Goal: Transaction & Acquisition: Purchase product/service

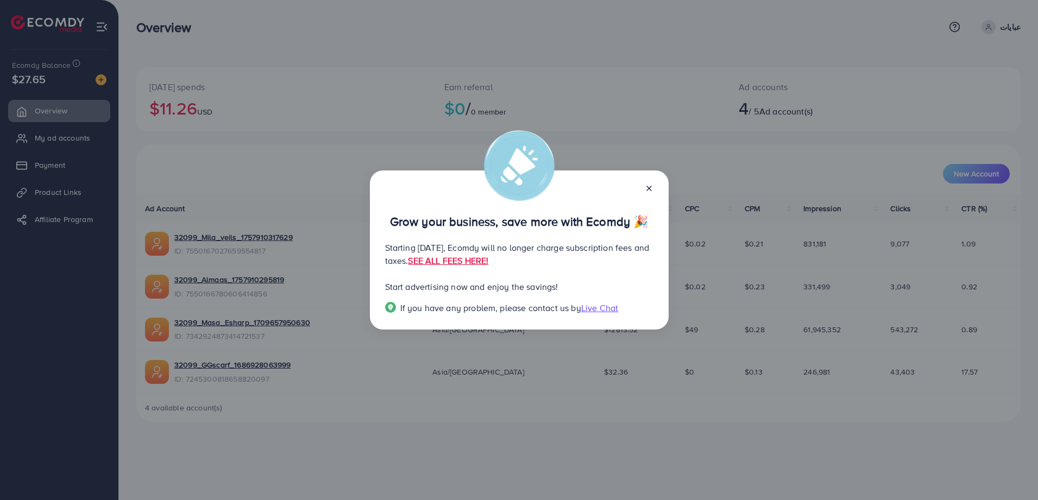
click at [646, 185] on icon at bounding box center [649, 188] width 9 height 9
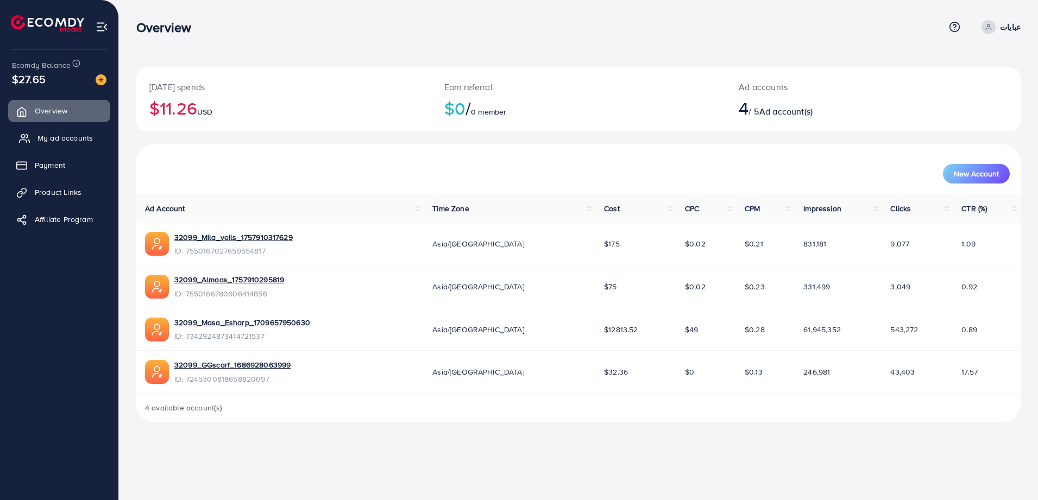
click at [53, 140] on span "My ad accounts" at bounding box center [64, 138] width 55 height 11
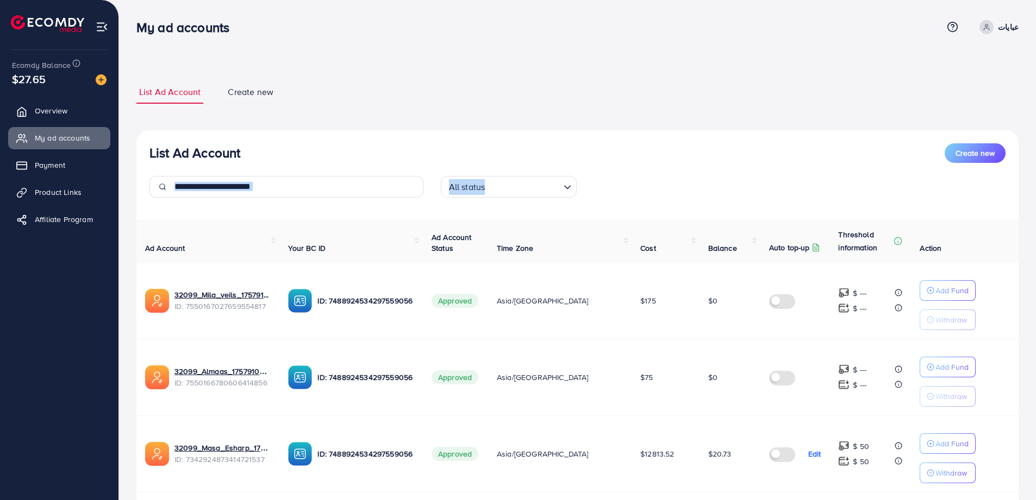
drag, startPoint x: 1032, startPoint y: 148, endPoint x: 1040, endPoint y: 191, distance: 44.1
click at [1036, 191] on html "My ad accounts Help Center Contact Support Plans and Pricing Term and policy Ab…" at bounding box center [518, 250] width 1036 height 500
click at [754, 90] on ul "List Ad Account Create new" at bounding box center [577, 92] width 882 height 24
click at [926, 289] on icon "button" at bounding box center [930, 291] width 8 height 8
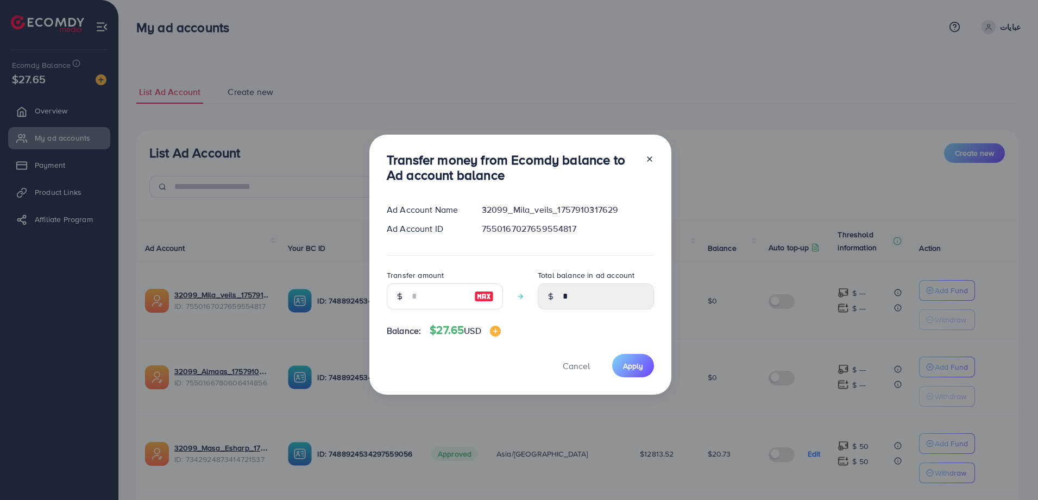
click at [486, 294] on img at bounding box center [484, 296] width 20 height 13
type input "**"
type input "*****"
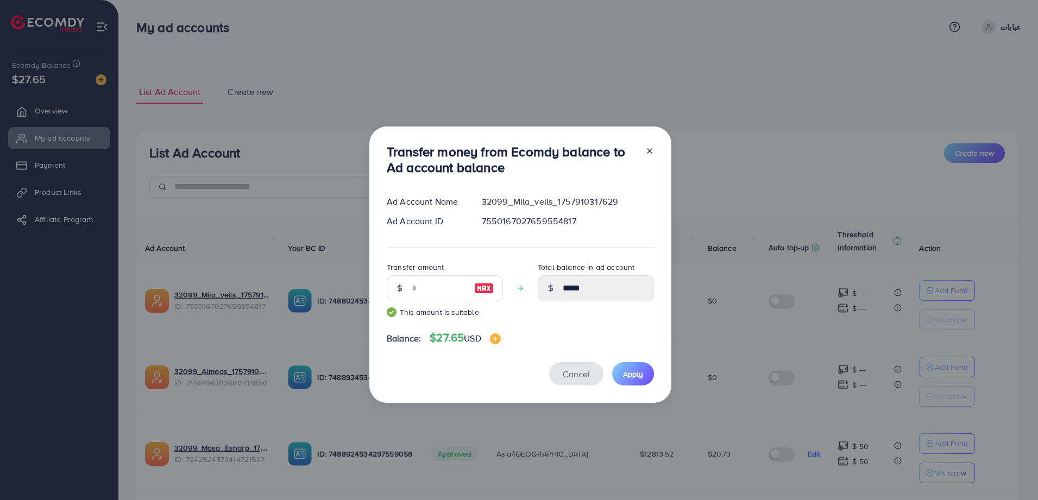
click at [571, 369] on span "Cancel" at bounding box center [576, 374] width 27 height 12
type input "*"
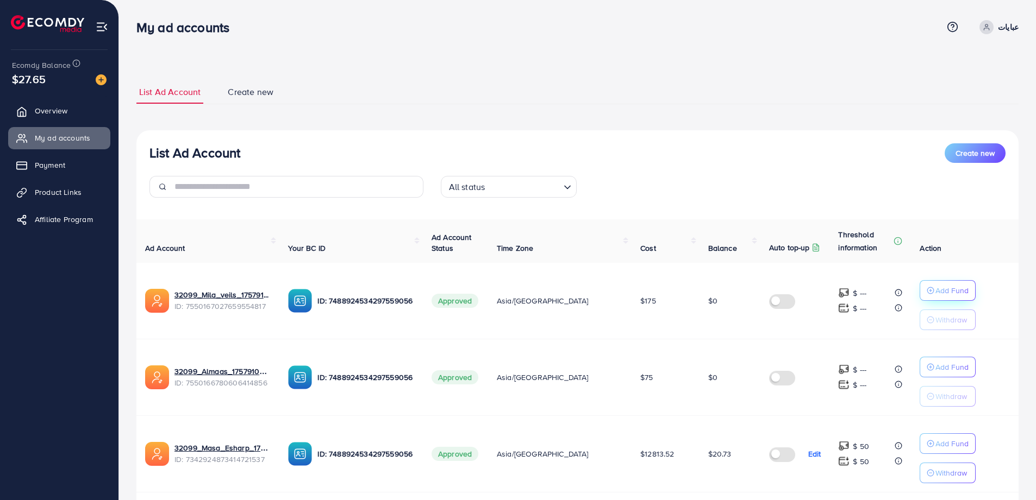
click at [935, 292] on p "Add Fund" at bounding box center [951, 290] width 33 height 13
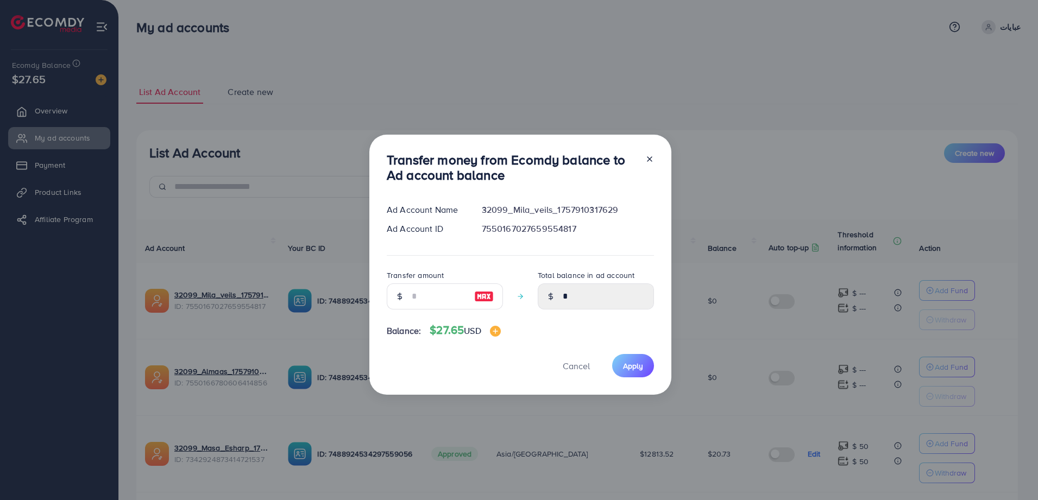
click at [485, 299] on img at bounding box center [484, 296] width 20 height 13
type input "**"
type input "*****"
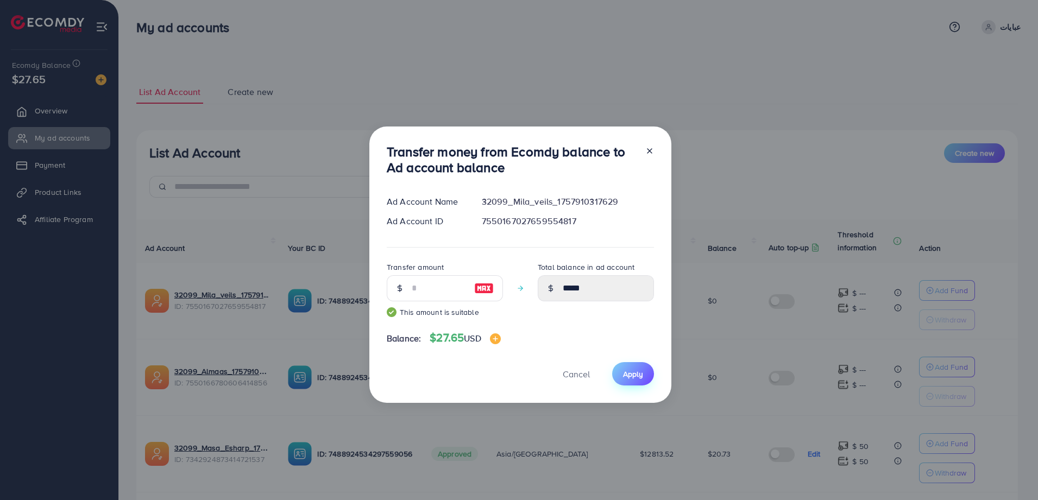
click at [625, 369] on span "Apply" at bounding box center [633, 374] width 20 height 11
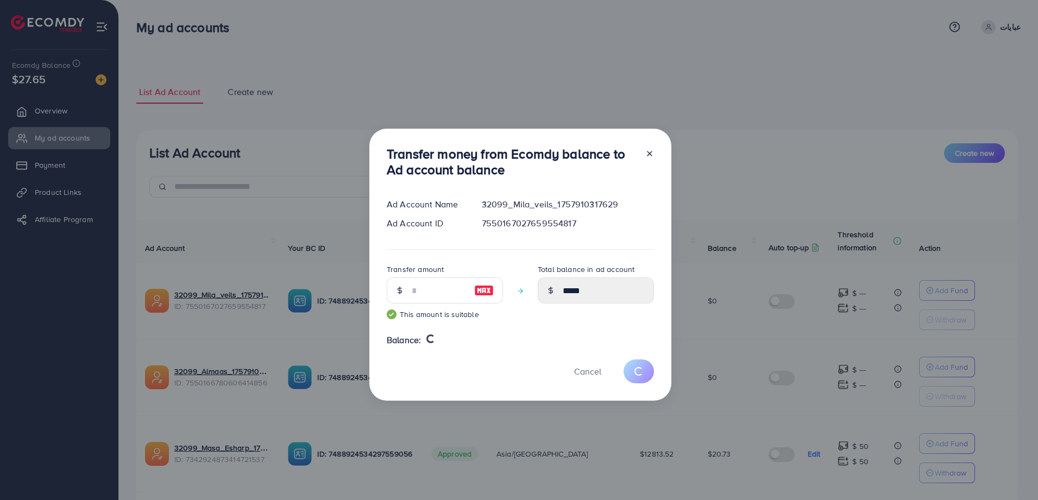
type input "*"
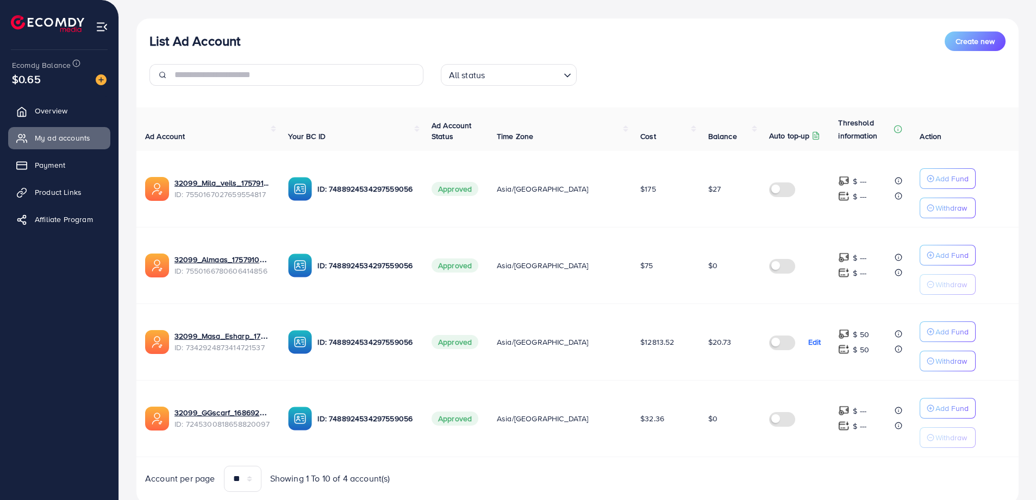
scroll to position [114, 0]
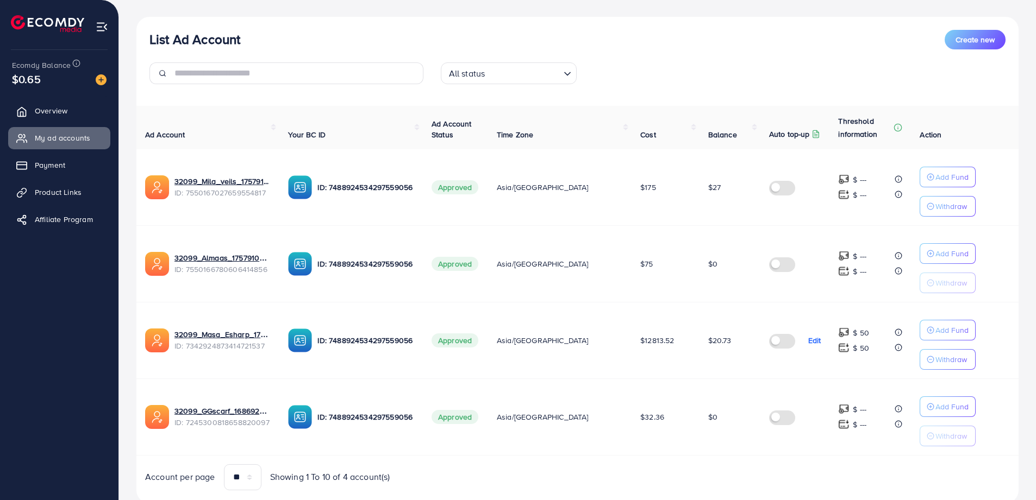
drag, startPoint x: 694, startPoint y: 341, endPoint x: 724, endPoint y: 343, distance: 30.0
click at [724, 343] on td "$20.73" at bounding box center [729, 340] width 61 height 77
drag, startPoint x: 724, startPoint y: 343, endPoint x: 693, endPoint y: 355, distance: 33.2
click at [699, 356] on td "$20.73" at bounding box center [729, 340] width 61 height 77
click at [674, 331] on td "$12813.52" at bounding box center [664, 340] width 67 height 77
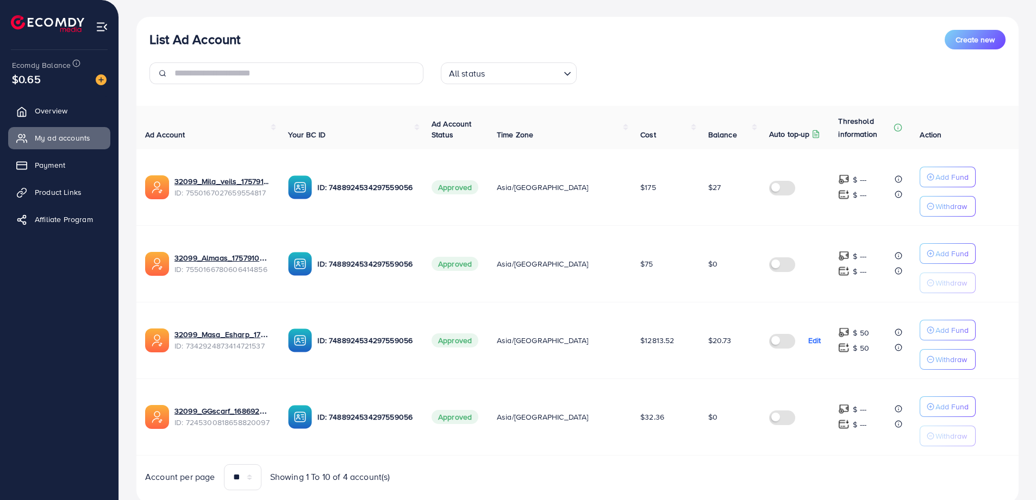
click at [708, 338] on span "$20.73" at bounding box center [719, 340] width 23 height 11
drag, startPoint x: 699, startPoint y: 338, endPoint x: 666, endPoint y: 327, distance: 34.5
click at [666, 327] on td "$12813.52" at bounding box center [664, 340] width 67 height 77
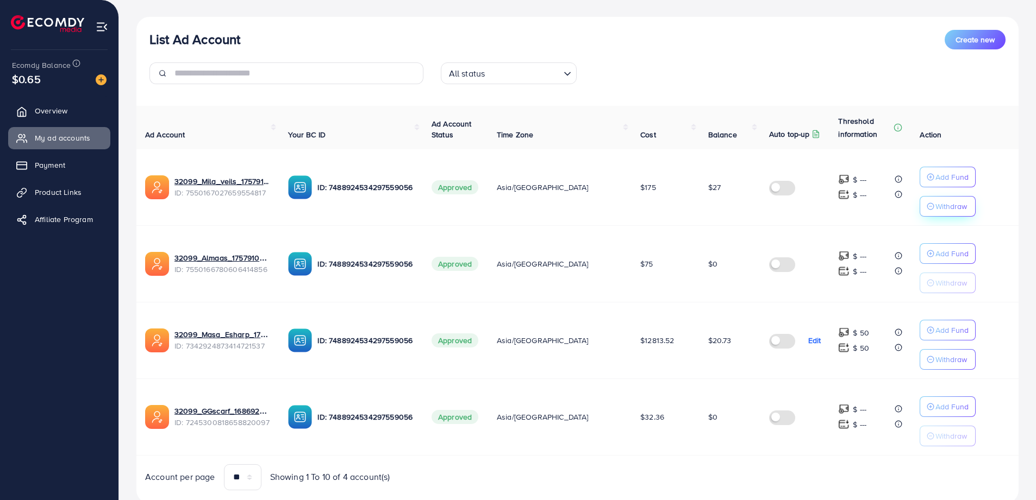
click at [935, 208] on p "Withdraw" at bounding box center [951, 206] width 32 height 13
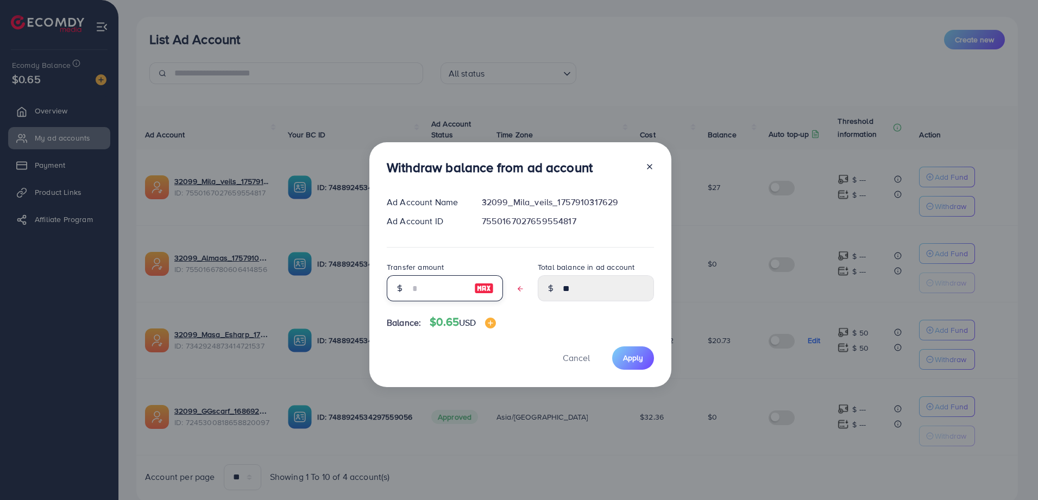
click at [434, 298] on input "text" at bounding box center [439, 288] width 54 height 26
type input "*"
type input "*****"
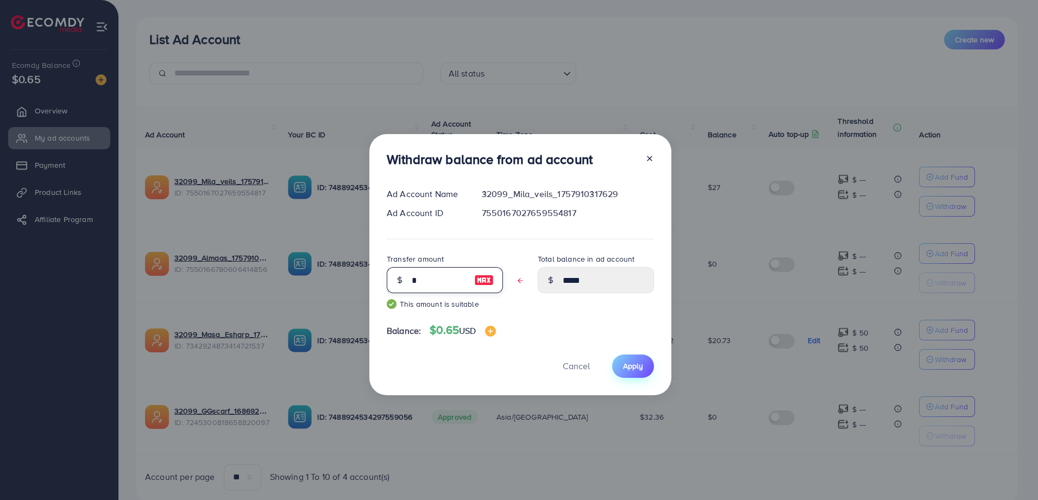
type input "*"
click at [639, 369] on span "Apply" at bounding box center [633, 366] width 20 height 11
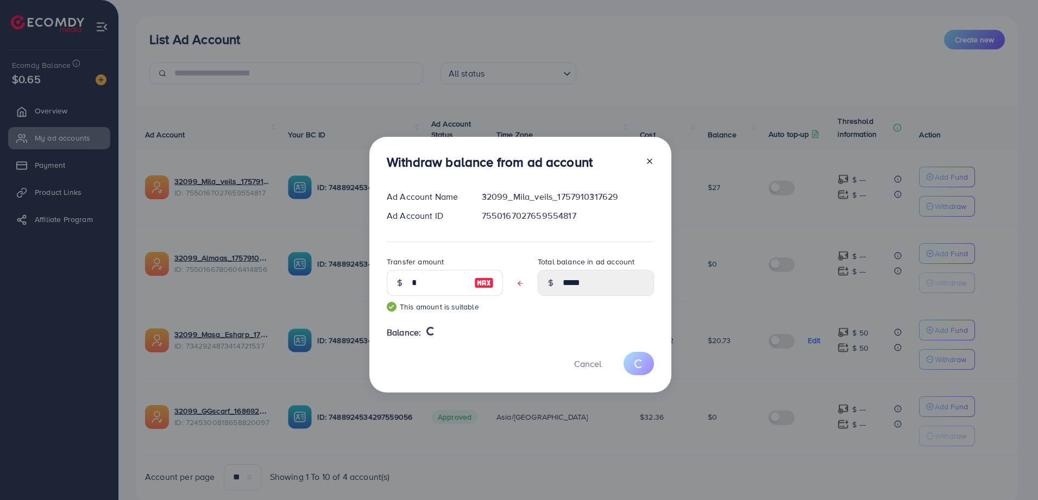
type input "**"
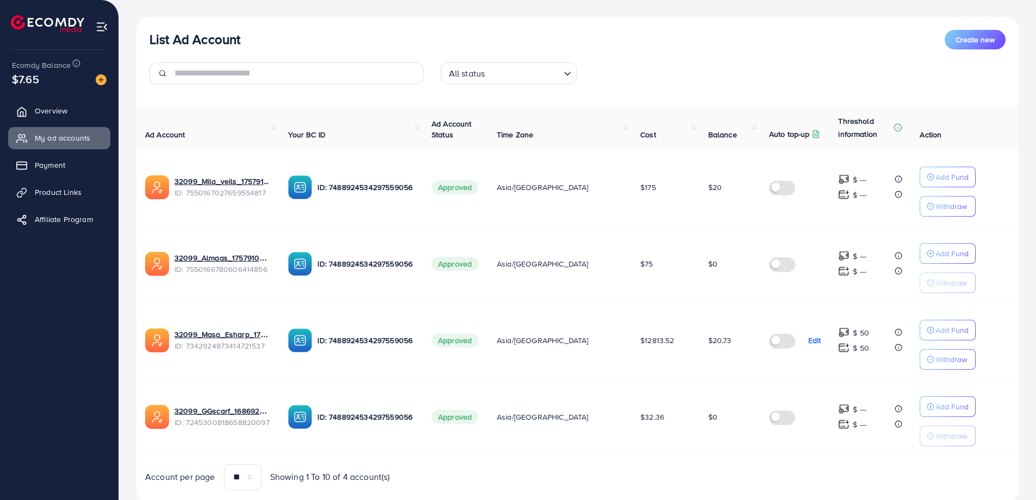
click at [853, 337] on p "$ 50" at bounding box center [861, 333] width 16 height 13
drag, startPoint x: 851, startPoint y: 337, endPoint x: 833, endPoint y: 354, distance: 24.2
click at [838, 354] on div "$ 50" at bounding box center [853, 348] width 31 height 13
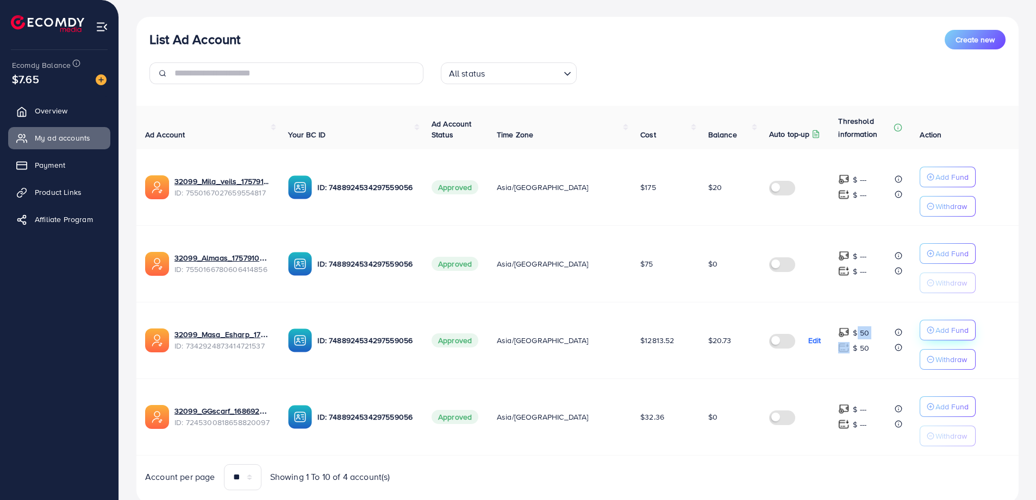
click at [942, 332] on p "Add Fund" at bounding box center [951, 330] width 33 height 13
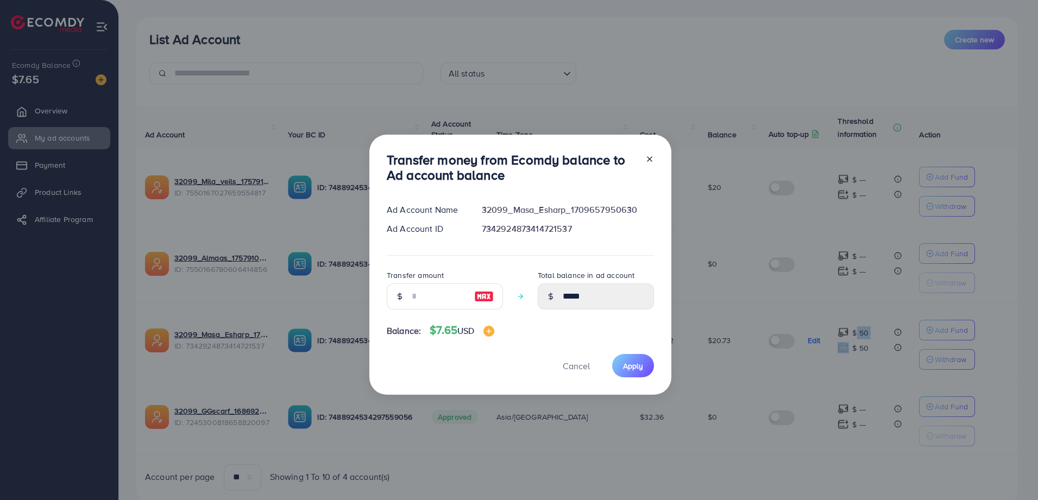
click at [479, 299] on img at bounding box center [484, 296] width 20 height 13
type input "*"
type input "*****"
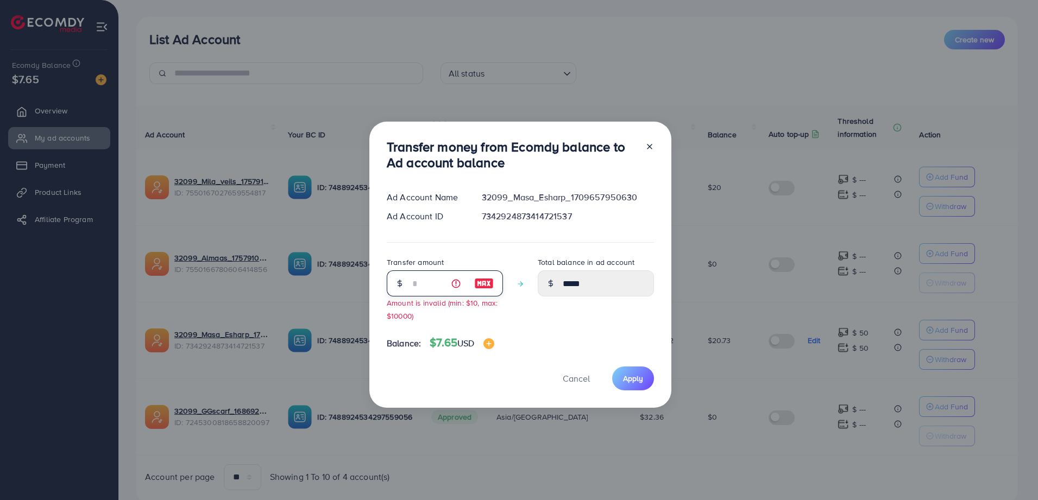
click at [418, 283] on input "*" at bounding box center [439, 284] width 54 height 26
click at [577, 381] on span "Cancel" at bounding box center [576, 379] width 27 height 12
type input "*****"
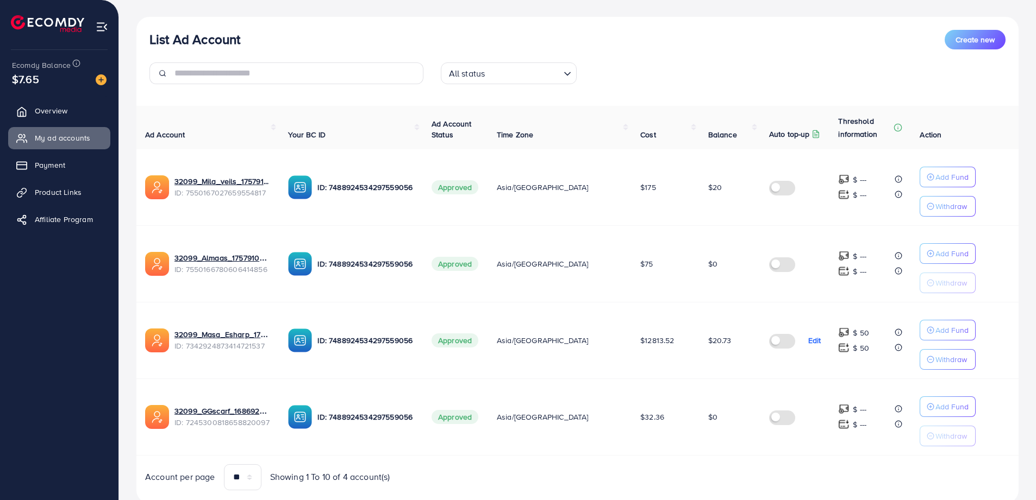
click at [1, 303] on ul "Overview My ad accounts Payment Product Links Affiliate Program" at bounding box center [59, 270] width 118 height 349
click at [51, 192] on span "Product Links" at bounding box center [60, 192] width 47 height 11
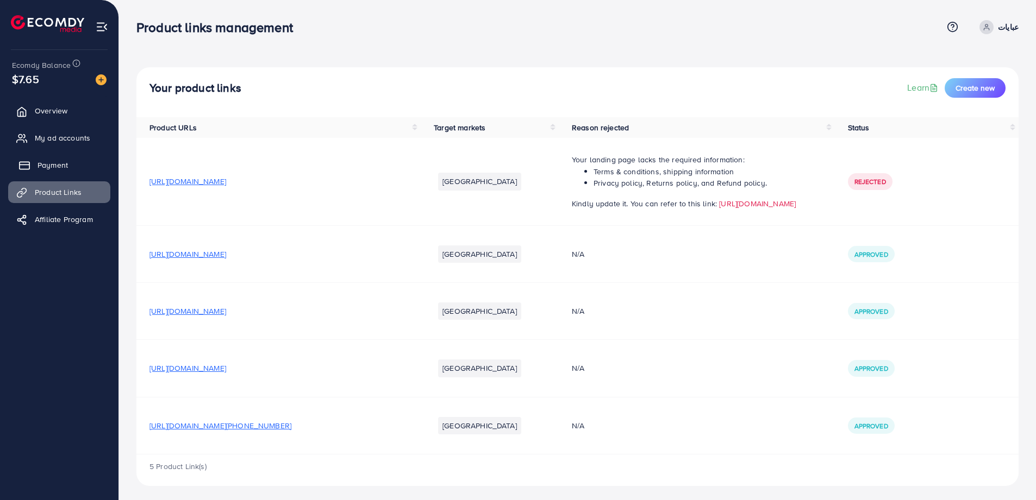
click at [54, 164] on span "Payment" at bounding box center [52, 165] width 30 height 11
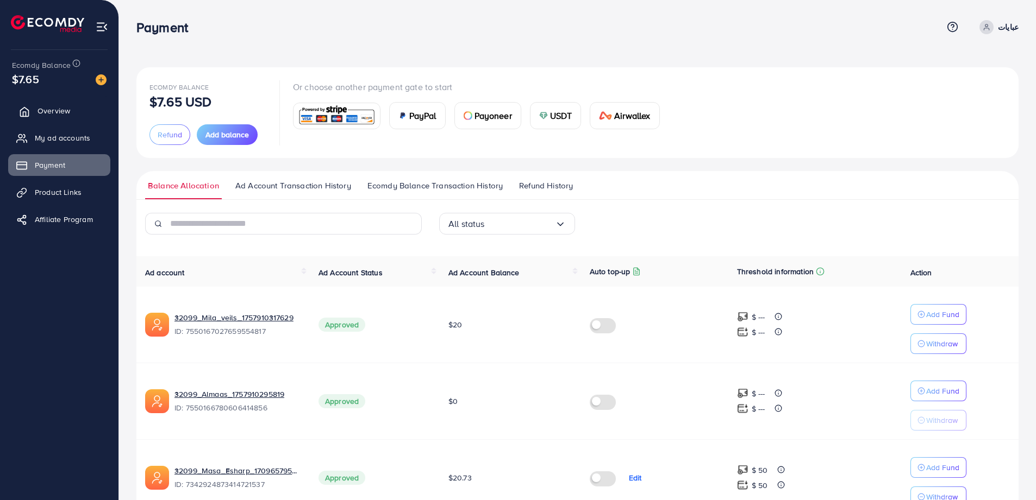
click at [56, 121] on link "Overview" at bounding box center [59, 111] width 102 height 22
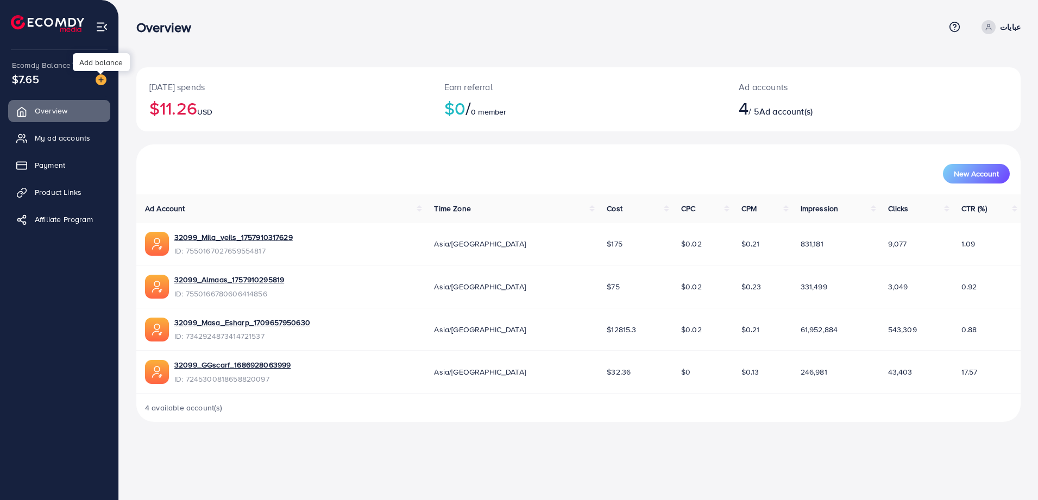
click at [99, 83] on img at bounding box center [101, 79] width 11 height 11
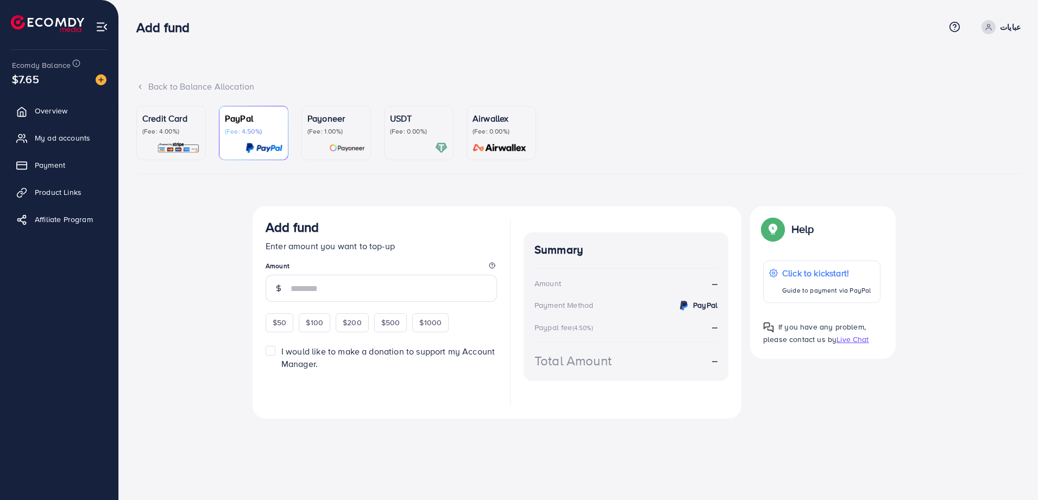
click at [181, 151] on img at bounding box center [178, 148] width 43 height 12
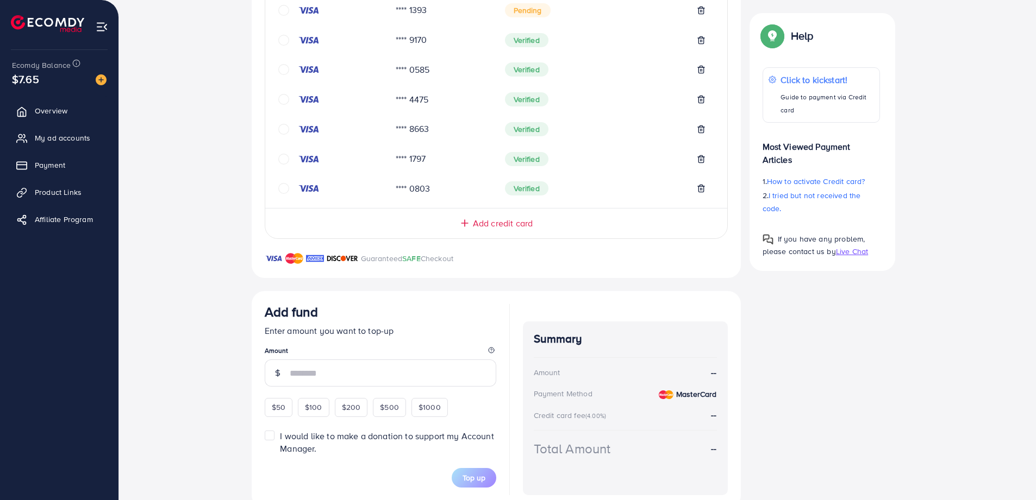
scroll to position [401, 0]
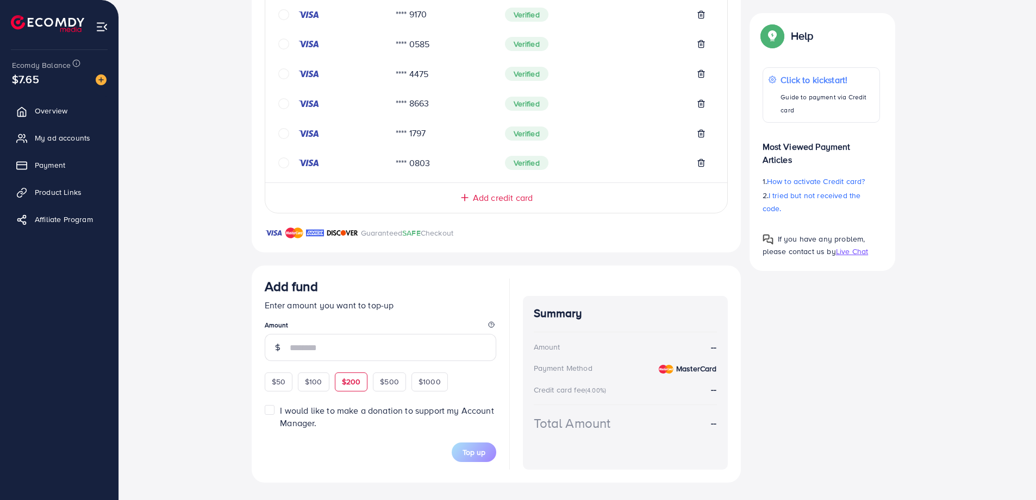
click at [346, 385] on span "$200" at bounding box center [351, 382] width 19 height 11
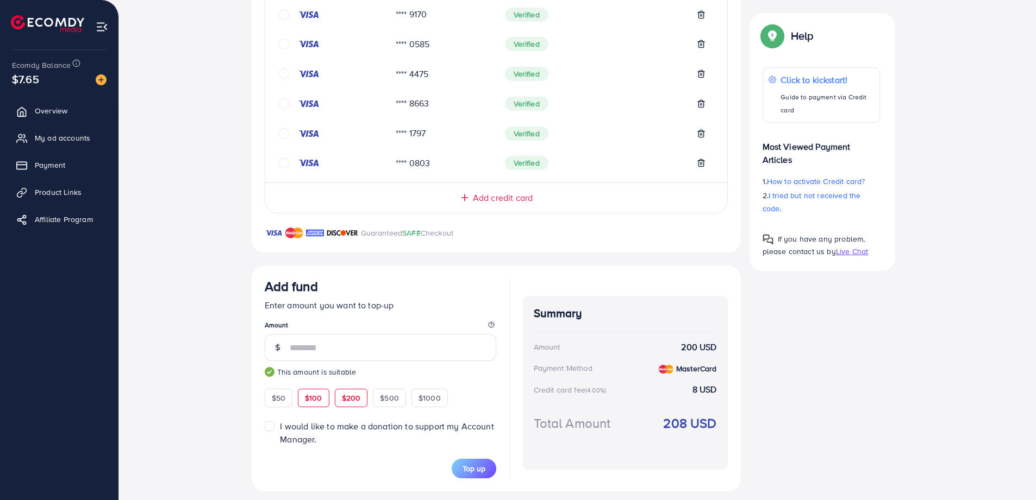
click at [305, 394] on span "$100" at bounding box center [313, 398] width 17 height 11
click at [856, 350] on div "Credit Card My Credit Cards Card ID Status **** 0237 Verified **** 1861 Verifie…" at bounding box center [578, 148] width 652 height 686
click at [384, 344] on input "***" at bounding box center [393, 347] width 206 height 27
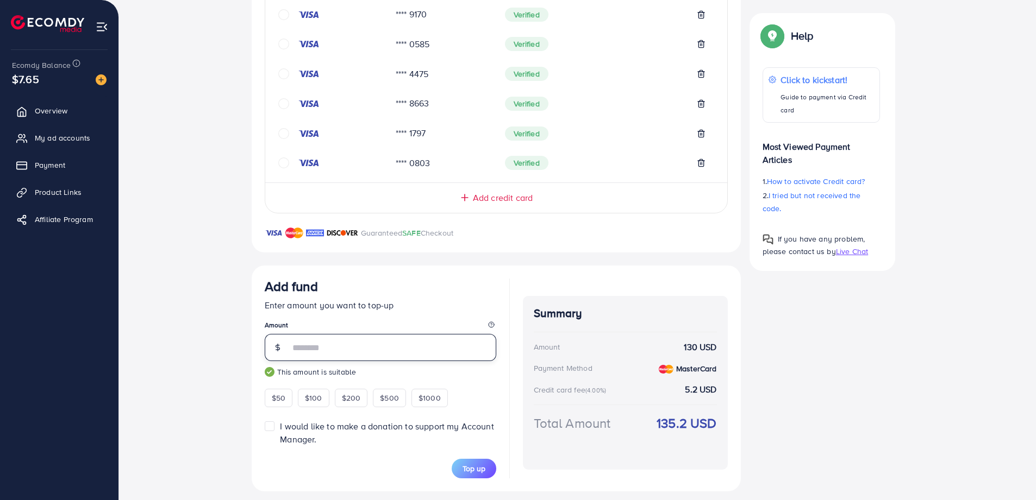
click at [316, 346] on input "***" at bounding box center [393, 347] width 206 height 27
click at [851, 389] on div "Credit Card My Credit Cards Card ID Status **** 0237 Verified **** 1861 Verifie…" at bounding box center [578, 148] width 652 height 686
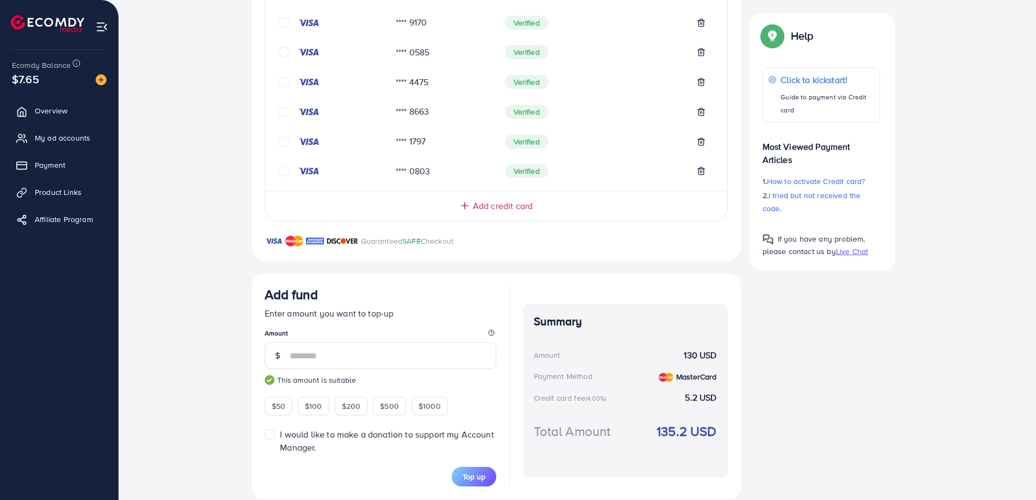
scroll to position [410, 0]
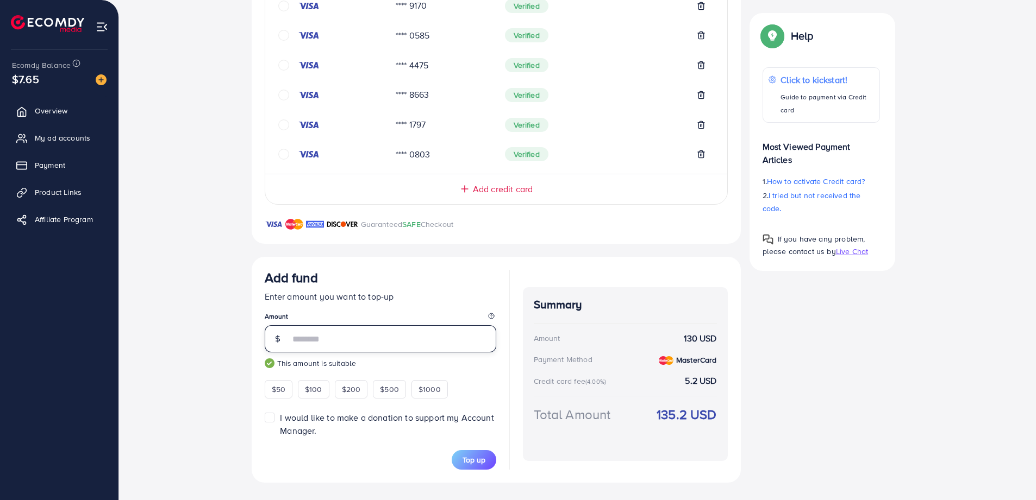
click at [349, 352] on input "***" at bounding box center [393, 338] width 206 height 27
type input "***"
click at [860, 383] on div "Credit Card My Credit Cards Card ID Status **** 0237 Verified **** 1861 Verifie…" at bounding box center [578, 140] width 652 height 686
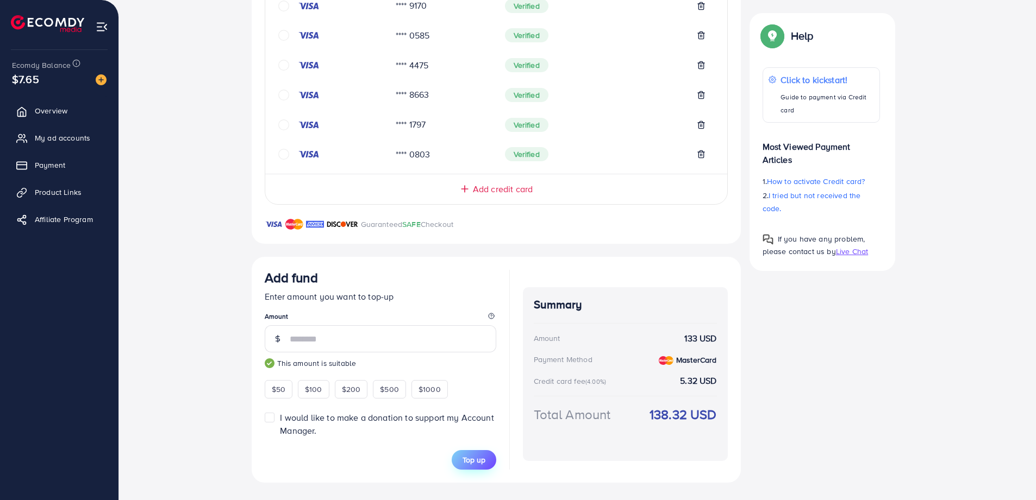
click at [475, 455] on span "Top up" at bounding box center [473, 460] width 23 height 11
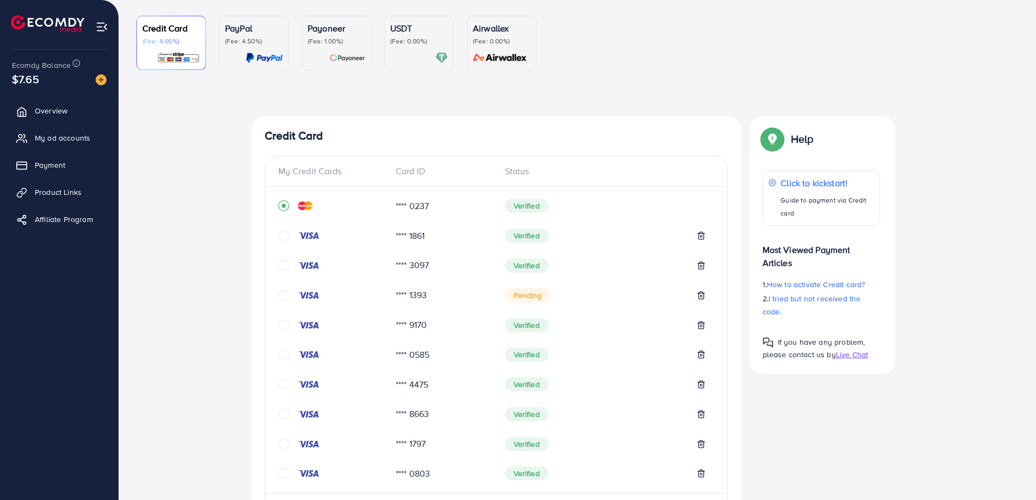
scroll to position [86, 0]
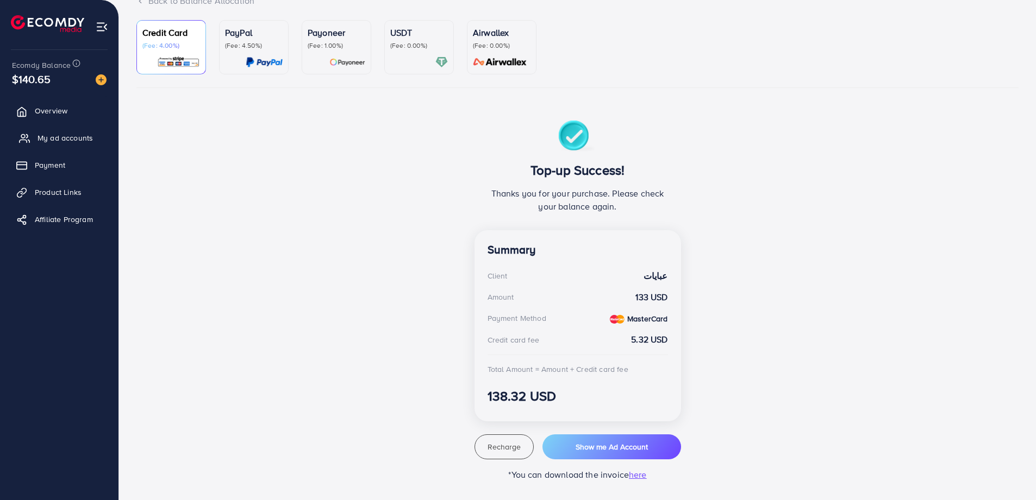
click at [65, 133] on span "My ad accounts" at bounding box center [64, 138] width 55 height 11
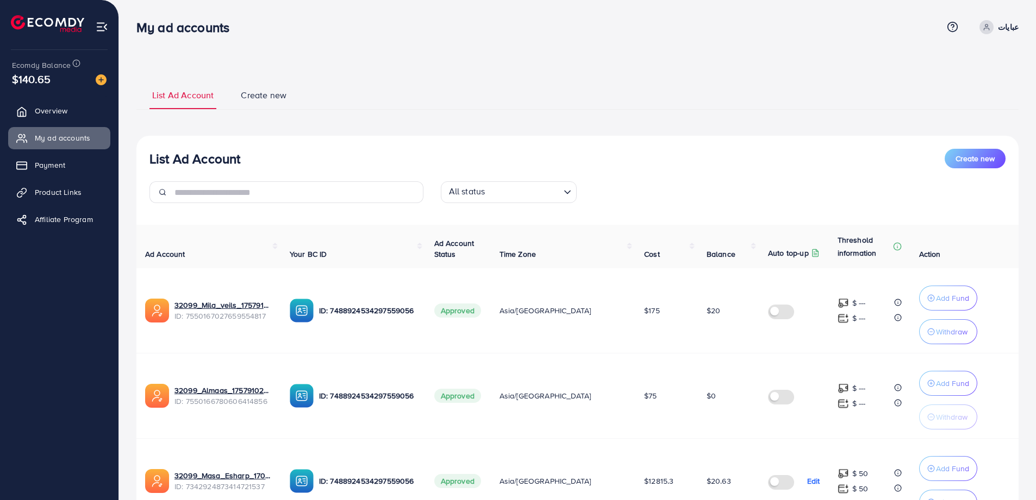
click at [553, 314] on span "Asia/[GEOGRAPHIC_DATA]" at bounding box center [545, 310] width 92 height 11
click at [657, 299] on td "$175" at bounding box center [666, 310] width 62 height 85
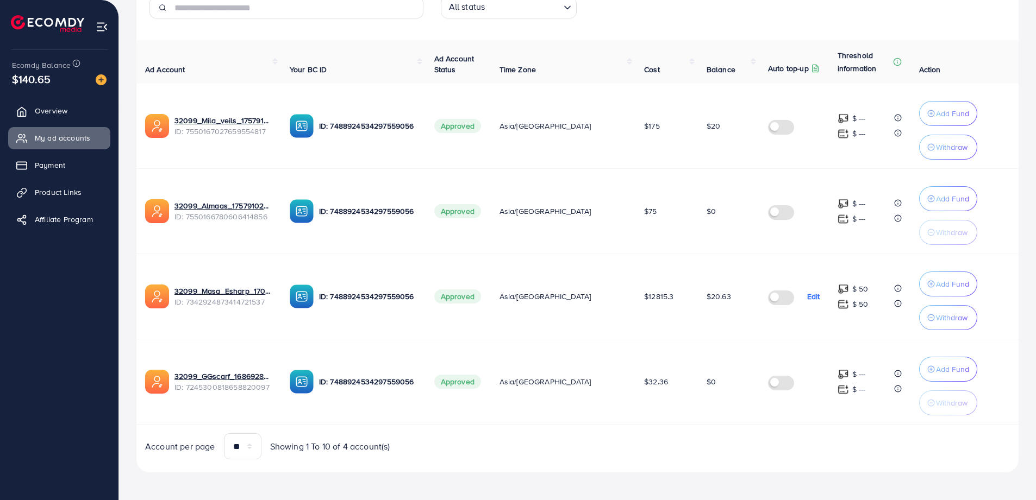
scroll to position [187, 0]
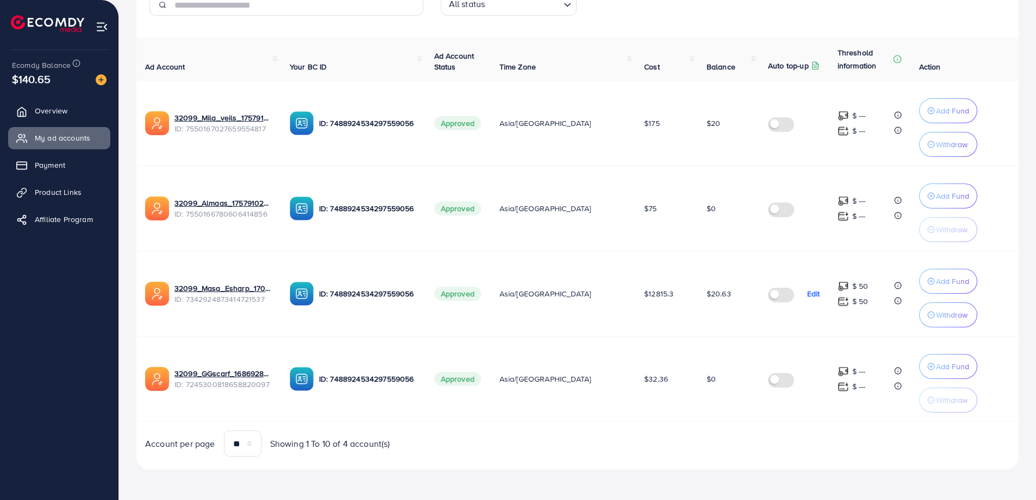
click at [847, 294] on div "$ 50 $ 50" at bounding box center [869, 294] width 64 height 28
drag, startPoint x: 847, startPoint y: 295, endPoint x: 845, endPoint y: 286, distance: 8.3
click at [845, 291] on div "$ 50 $ 50" at bounding box center [869, 294] width 64 height 28
click at [852, 283] on p "$ 50" at bounding box center [860, 286] width 16 height 13
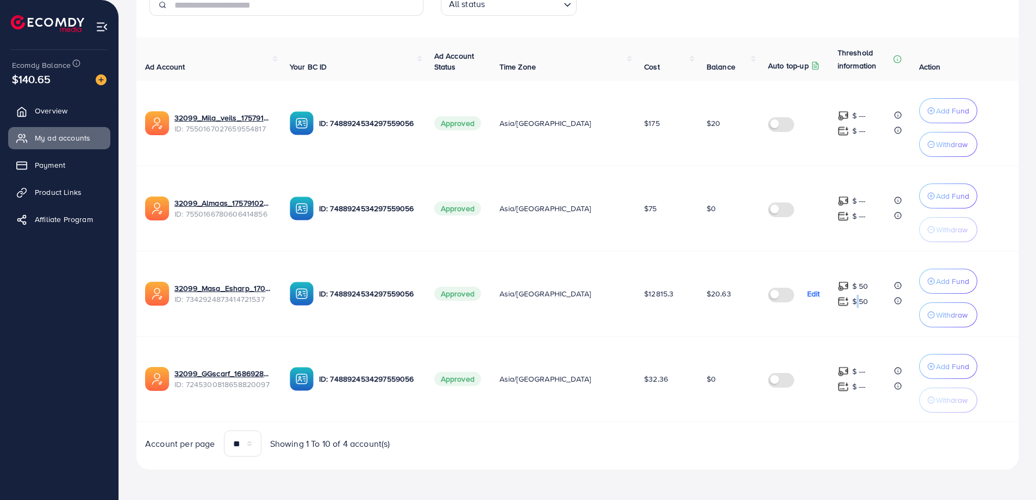
drag, startPoint x: 844, startPoint y: 283, endPoint x: 844, endPoint y: 306, distance: 23.4
click at [852, 306] on p "$ 50" at bounding box center [860, 301] width 16 height 13
drag, startPoint x: 844, startPoint y: 306, endPoint x: 838, endPoint y: 325, distance: 20.1
click at [838, 325] on td "$ 50 $ 50" at bounding box center [870, 294] width 82 height 85
click at [838, 314] on td "$ 50 $ 50" at bounding box center [870, 294] width 82 height 85
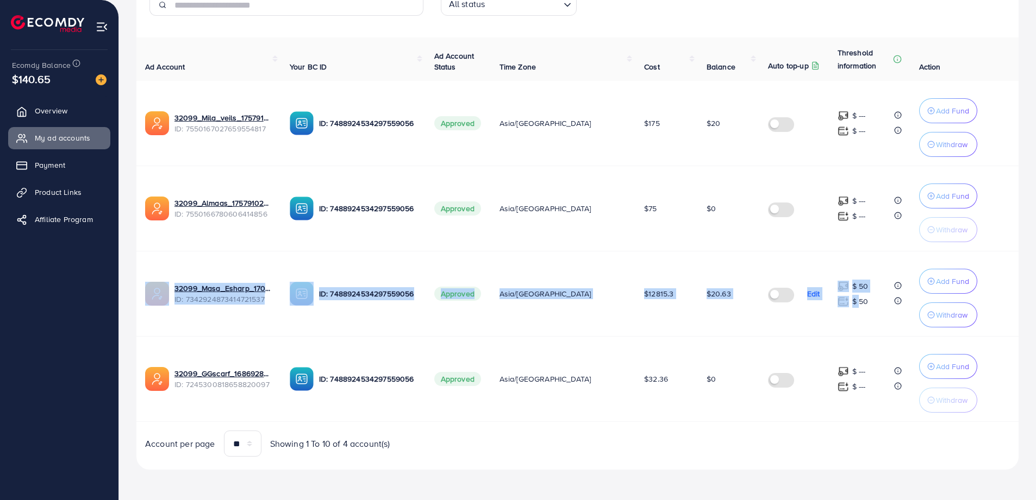
drag, startPoint x: 838, startPoint y: 314, endPoint x: 879, endPoint y: 241, distance: 83.7
click at [879, 241] on tbody "32099_Mila_veils_1757910317629 ID: 7550167027659554817 ID: 7488924534297559056 …" at bounding box center [577, 251] width 882 height 341
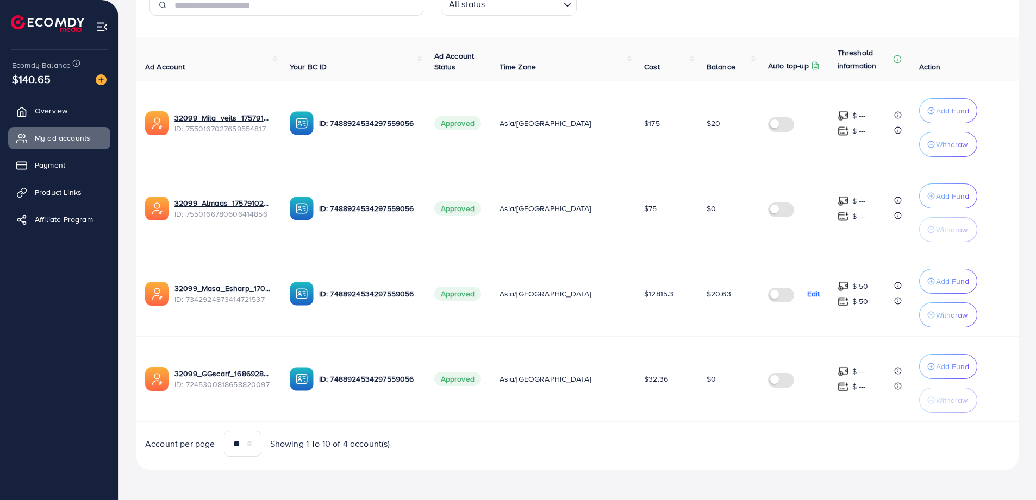
click at [734, 341] on td "$0" at bounding box center [728, 379] width 61 height 85
